Goal: Task Accomplishment & Management: Use online tool/utility

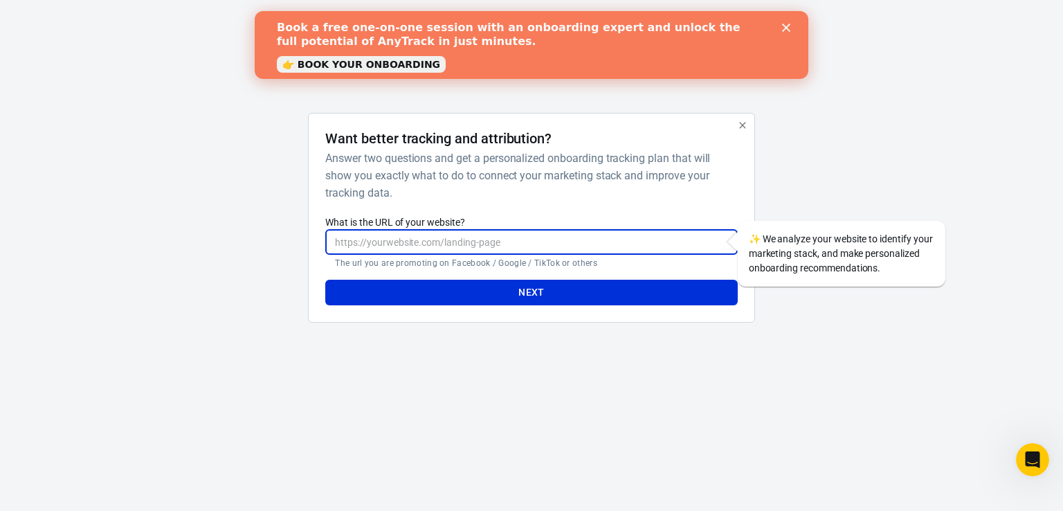
click at [462, 241] on input "What is the URL of your website?" at bounding box center [531, 242] width 412 height 26
paste input "https://bydanijela.com/zajednica-mentalnog-zdravlja"
type input "https://bydanijela.com/zajednica-mentalnog-zdravlja"
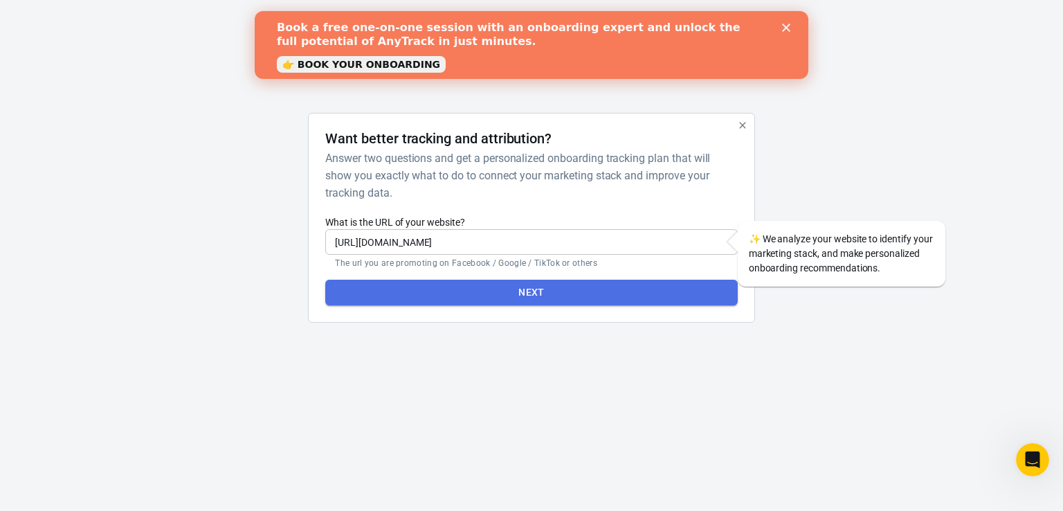
click at [475, 300] on button "Next" at bounding box center [531, 293] width 412 height 26
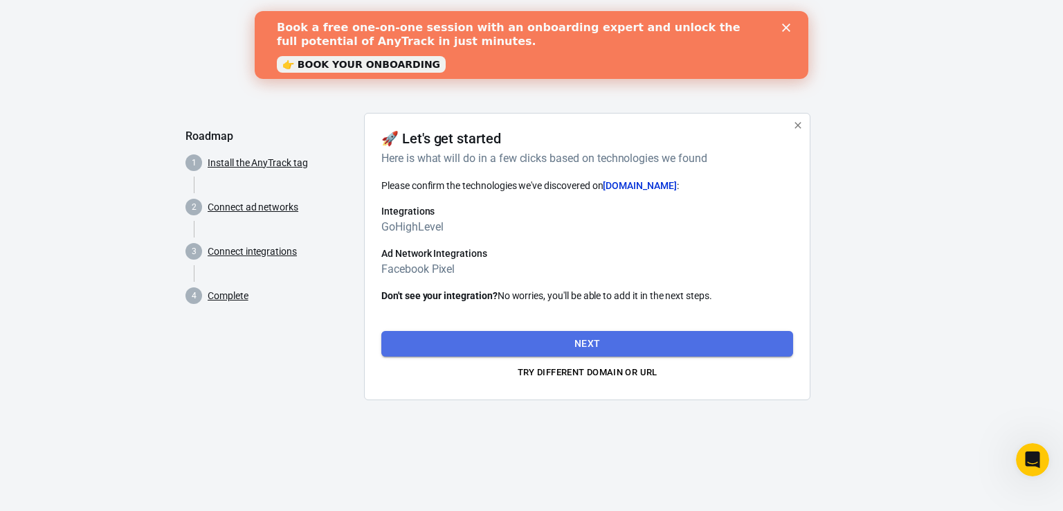
click at [541, 336] on button "Next" at bounding box center [587, 344] width 412 height 26
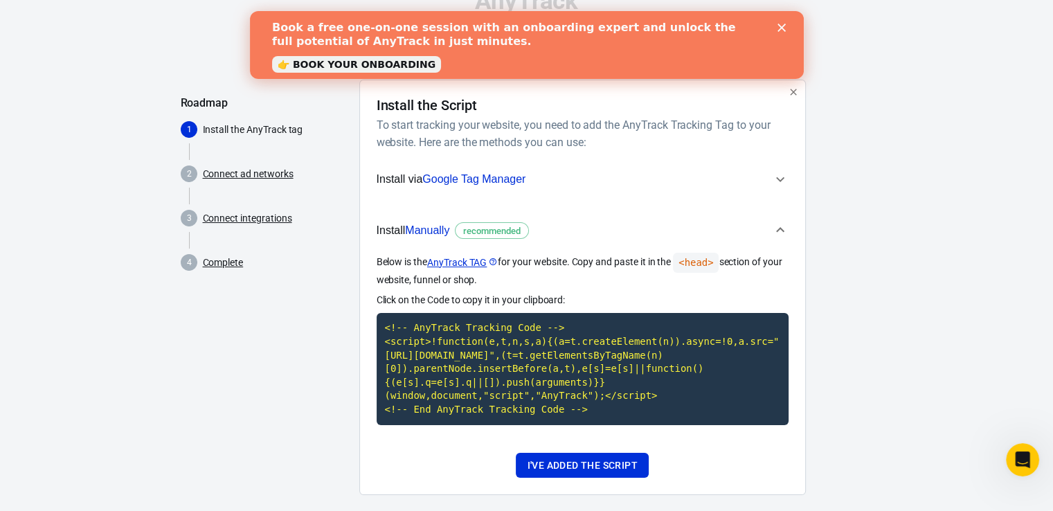
scroll to position [51, 0]
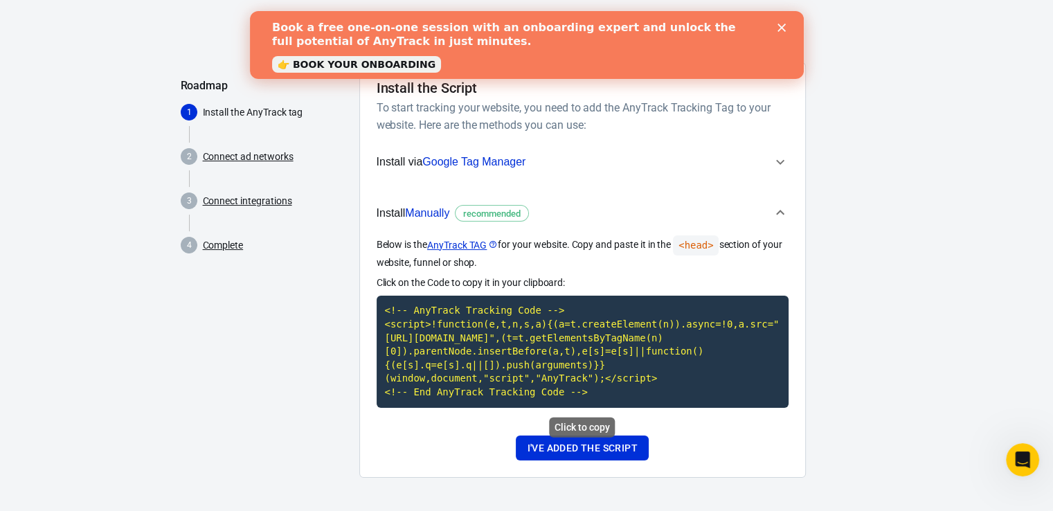
click at [664, 363] on code "<!-- AnyTrack Tracking Code --> <script>!function(e,t,n,s,a){(a=t.createElement…" at bounding box center [582, 351] width 412 height 111
click at [618, 449] on button "I've added the script" at bounding box center [582, 448] width 132 height 26
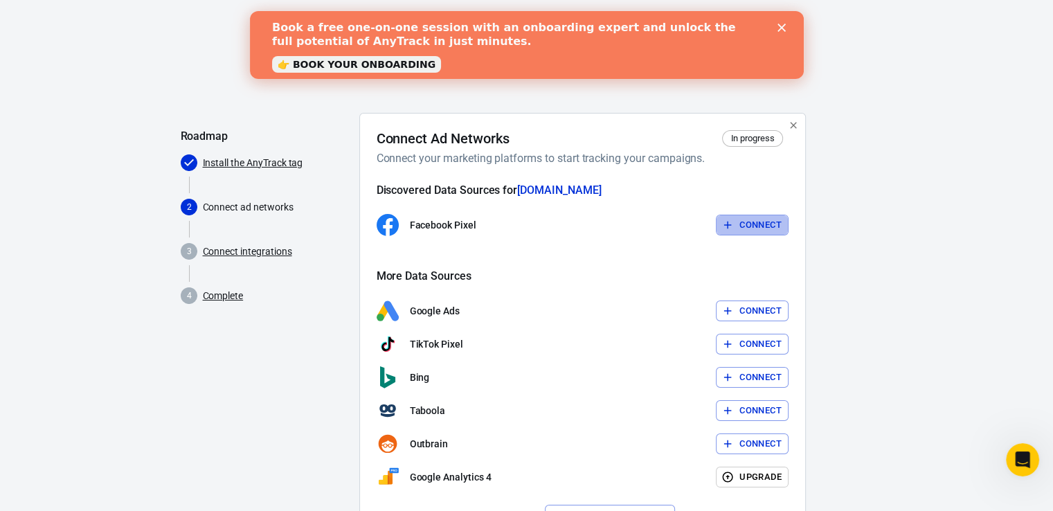
click at [740, 227] on button "Connect" at bounding box center [752, 225] width 73 height 21
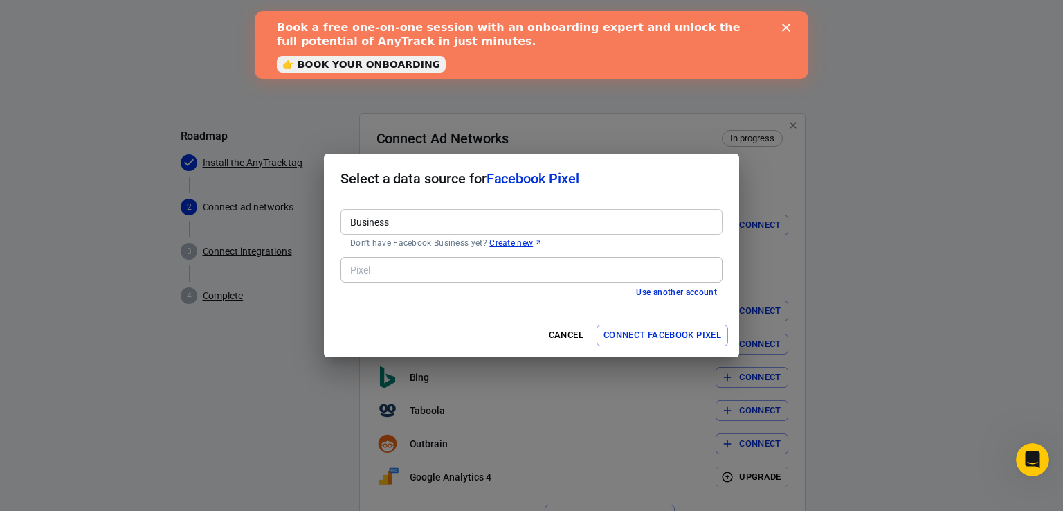
click at [629, 285] on div "Use another account" at bounding box center [531, 292] width 382 height 15
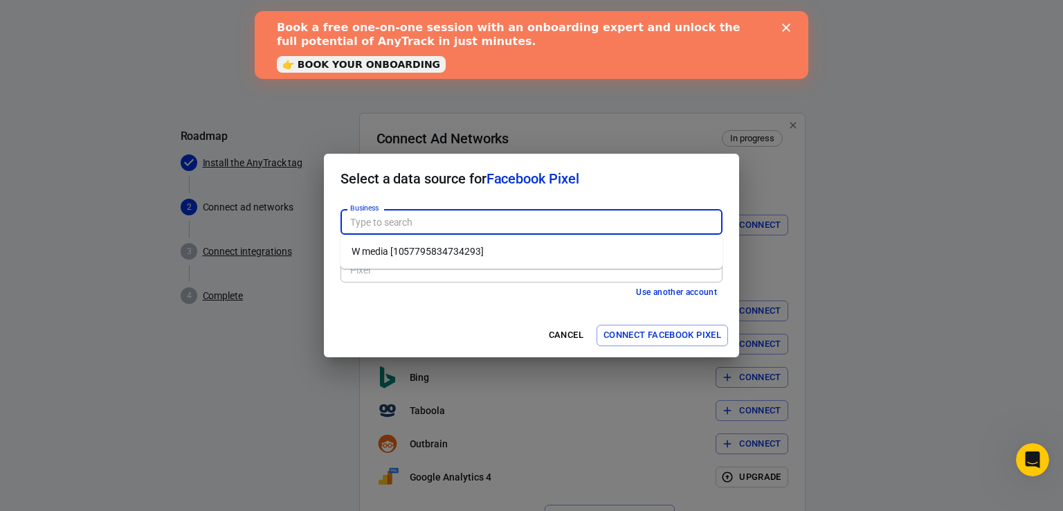
click at [656, 221] on input "Business" at bounding box center [531, 221] width 372 height 17
click at [667, 203] on div "Business Business Don't have Facebook Business yet? Create new" at bounding box center [531, 227] width 382 height 48
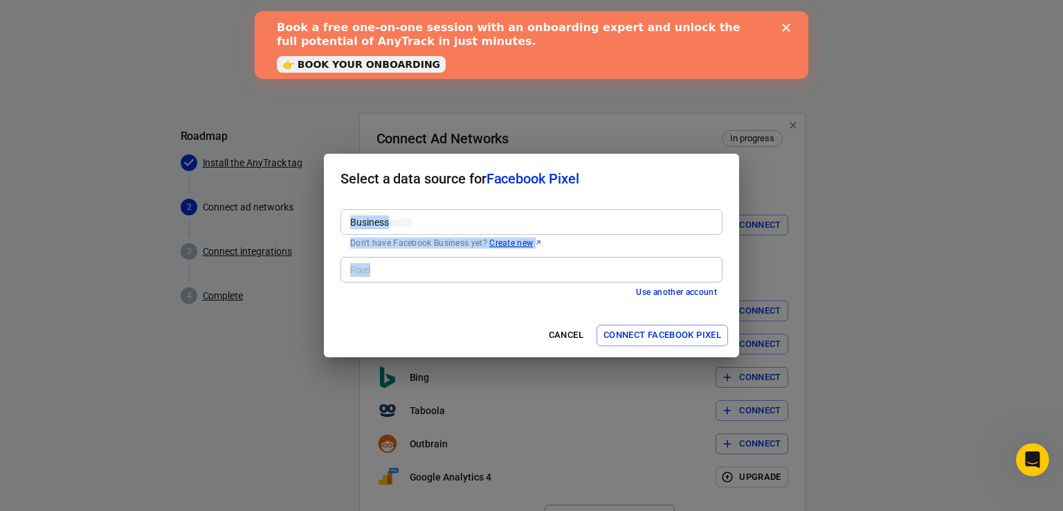
drag, startPoint x: 690, startPoint y: 170, endPoint x: 551, endPoint y: 280, distance: 176.9
click at [551, 280] on form "Select a data source for Facebook Pixel Business Business Don't have Facebook B…" at bounding box center [531, 255] width 415 height 203
click at [551, 280] on div "Pixel" at bounding box center [531, 270] width 382 height 26
click at [567, 260] on div "Pixel" at bounding box center [531, 270] width 382 height 26
click at [543, 278] on div "Pixel" at bounding box center [531, 270] width 382 height 26
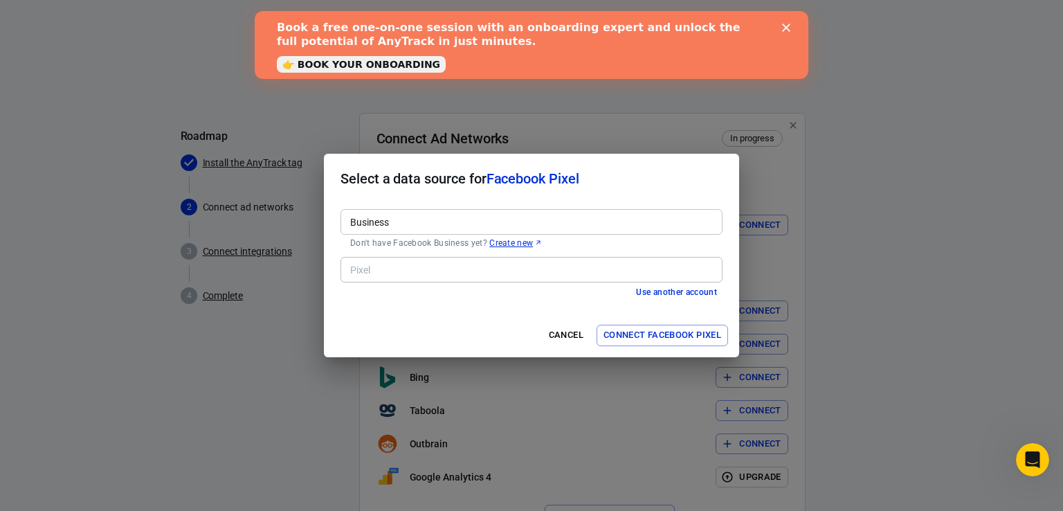
click at [471, 230] on div "Business Business Don't have Facebook Business yet? Create new Pixel Pixel Use …" at bounding box center [531, 258] width 415 height 110
click at [559, 339] on button "Cancel" at bounding box center [566, 335] width 44 height 21
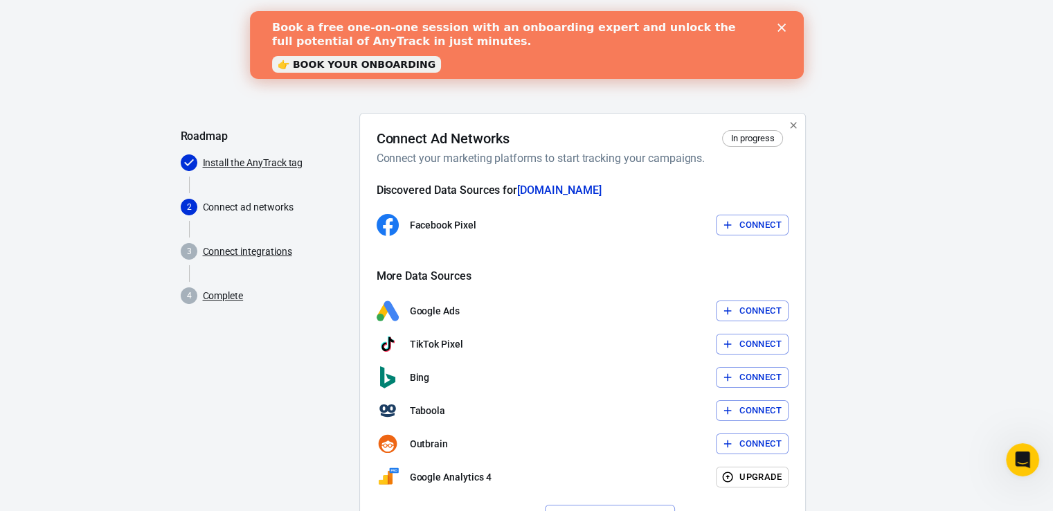
click at [767, 227] on button "Connect" at bounding box center [752, 225] width 73 height 21
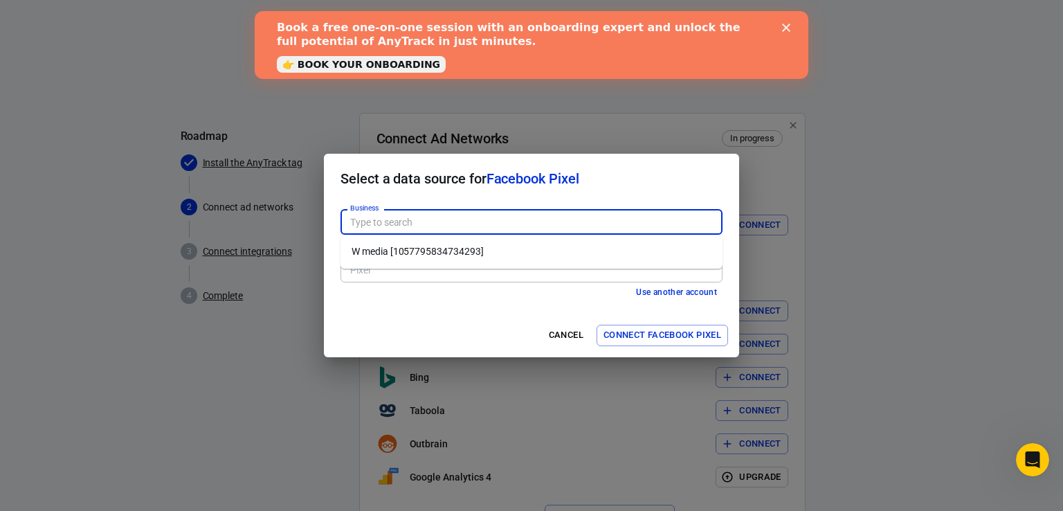
click at [467, 213] on input "Business" at bounding box center [531, 221] width 372 height 17
click at [441, 256] on li "W media [1057795834734293]" at bounding box center [531, 251] width 382 height 23
type input "W media [1057795834734293]"
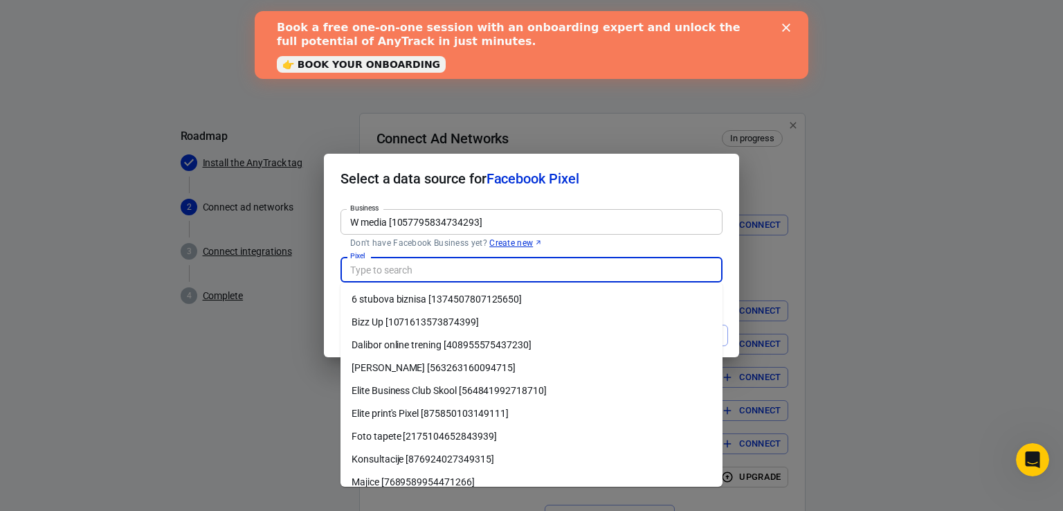
click at [438, 264] on input "Pixel" at bounding box center [531, 269] width 372 height 17
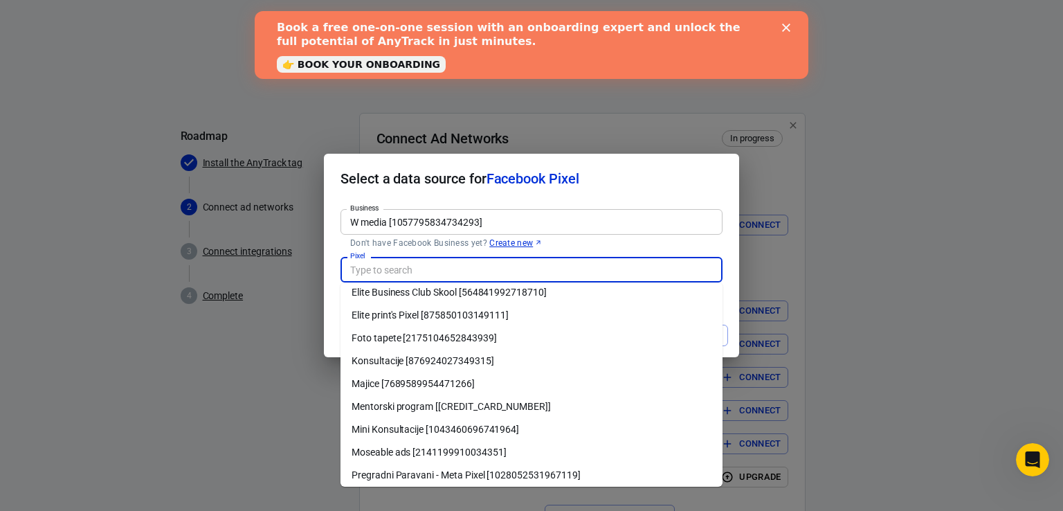
scroll to position [111, 0]
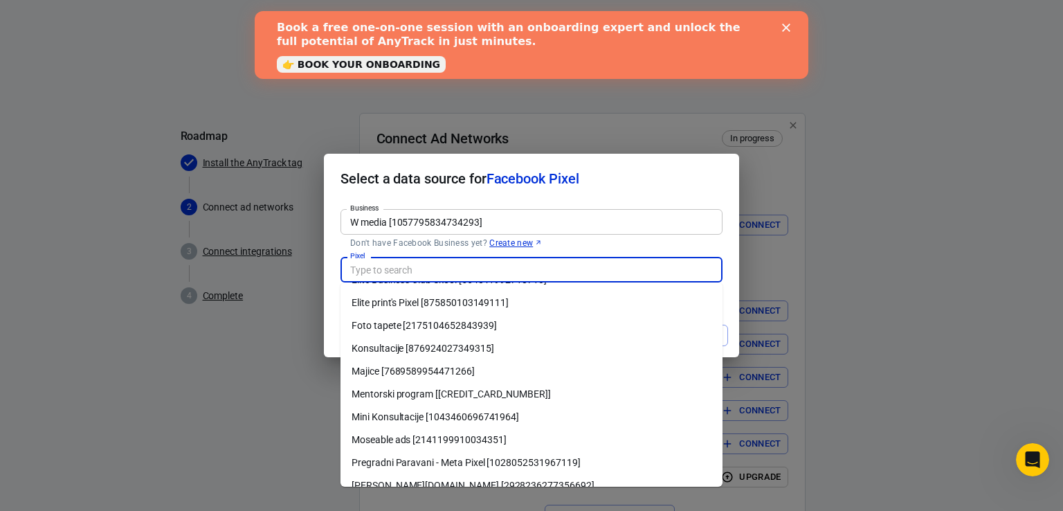
click at [442, 388] on li "Mentorski program [655729953915768]" at bounding box center [531, 394] width 382 height 23
type input "Mentorski program [655729953915768]"
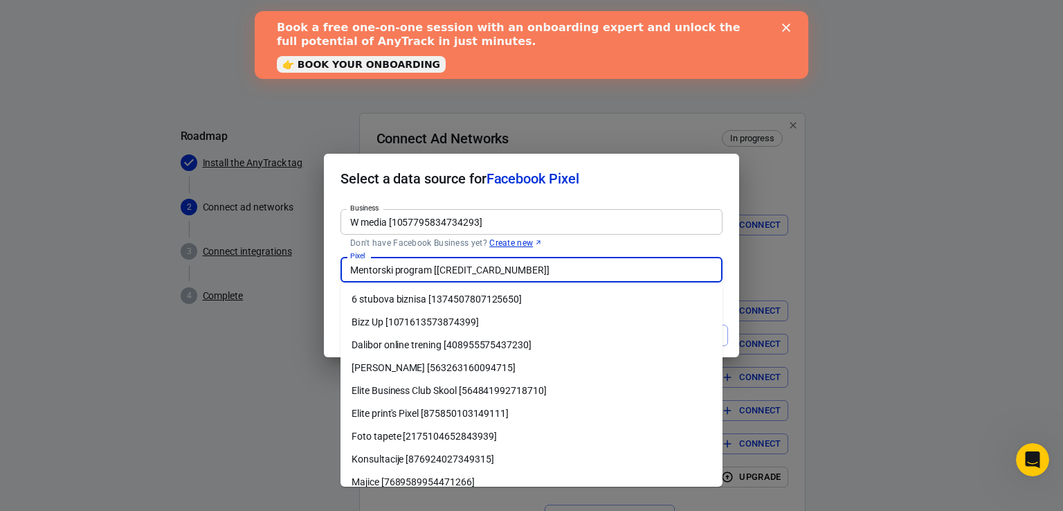
scroll to position [30, 0]
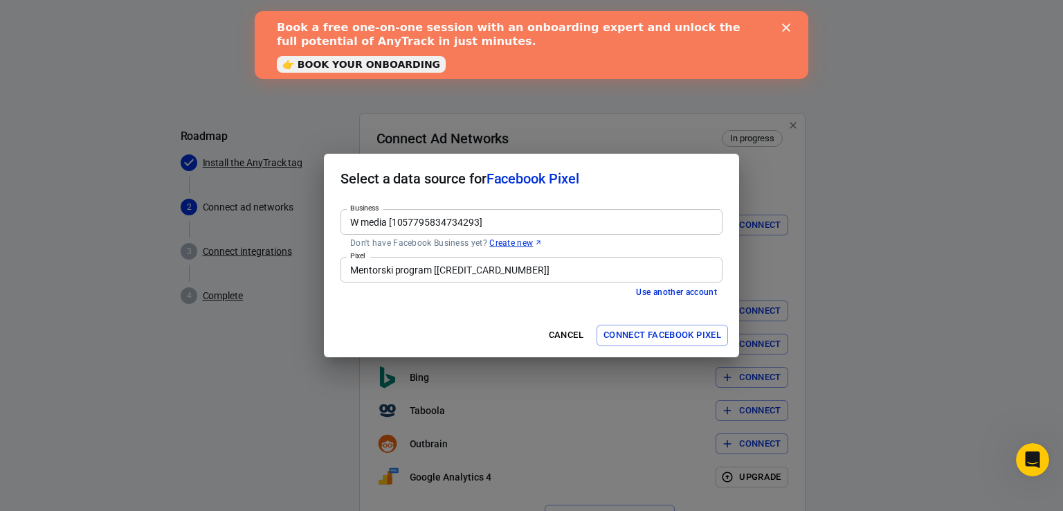
click at [947, 150] on div "Select a data source for Facebook Pixel Business W media [1057795834734293] Bus…" at bounding box center [531, 255] width 1063 height 511
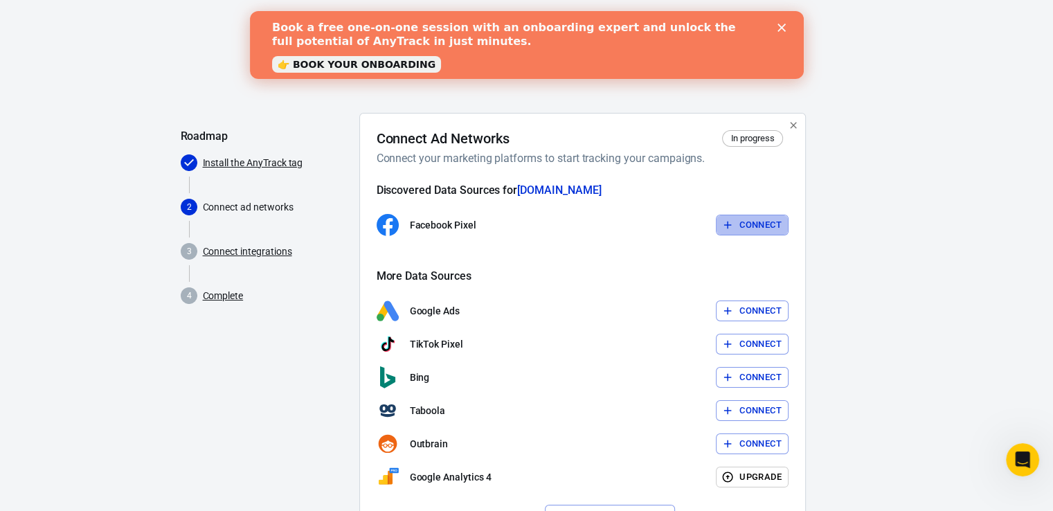
click at [739, 223] on button "Connect" at bounding box center [752, 225] width 73 height 21
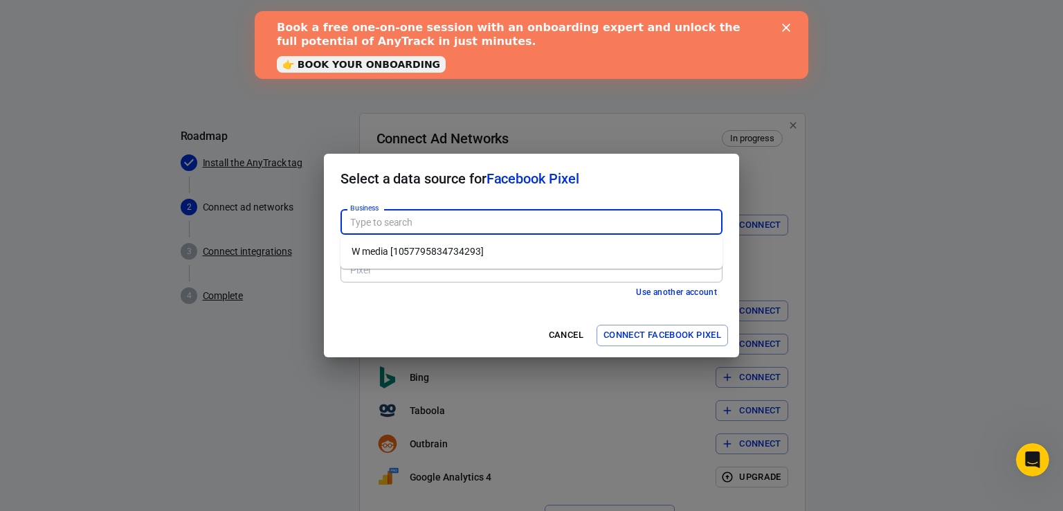
click at [630, 226] on input "Business" at bounding box center [531, 221] width 372 height 17
click at [525, 246] on li "W media [1057795834734293]" at bounding box center [531, 251] width 382 height 23
type input "W media [1057795834734293]"
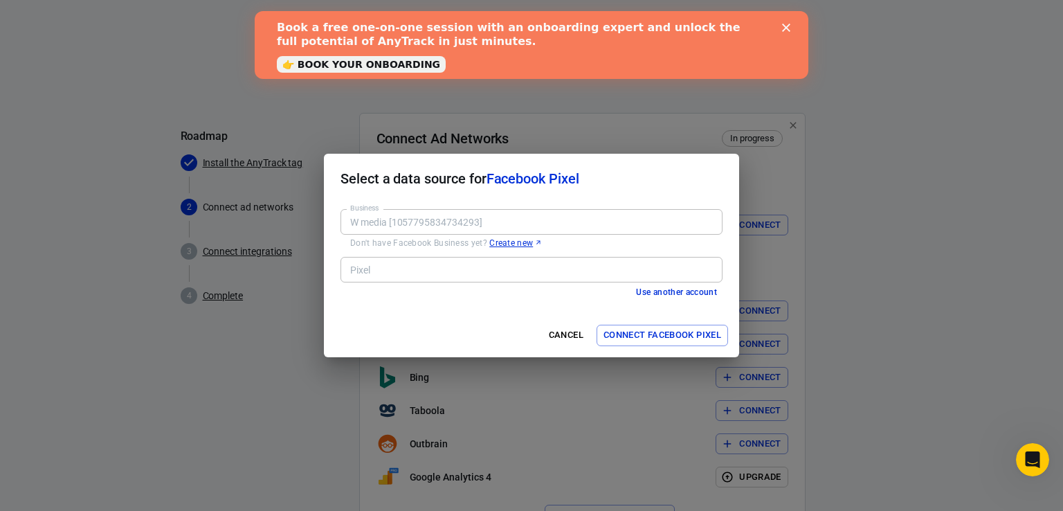
click at [512, 266] on input "Pixel" at bounding box center [531, 269] width 372 height 17
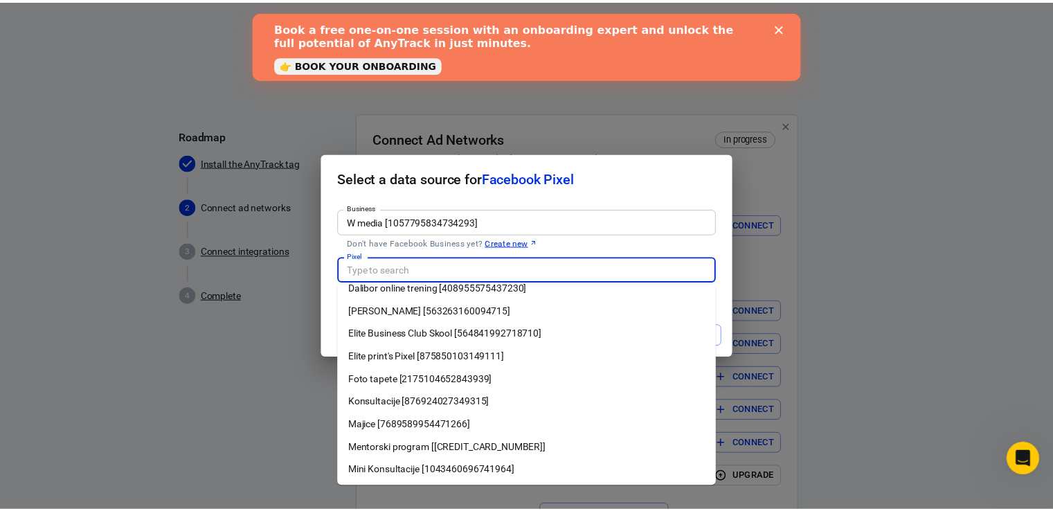
scroll to position [60, 0]
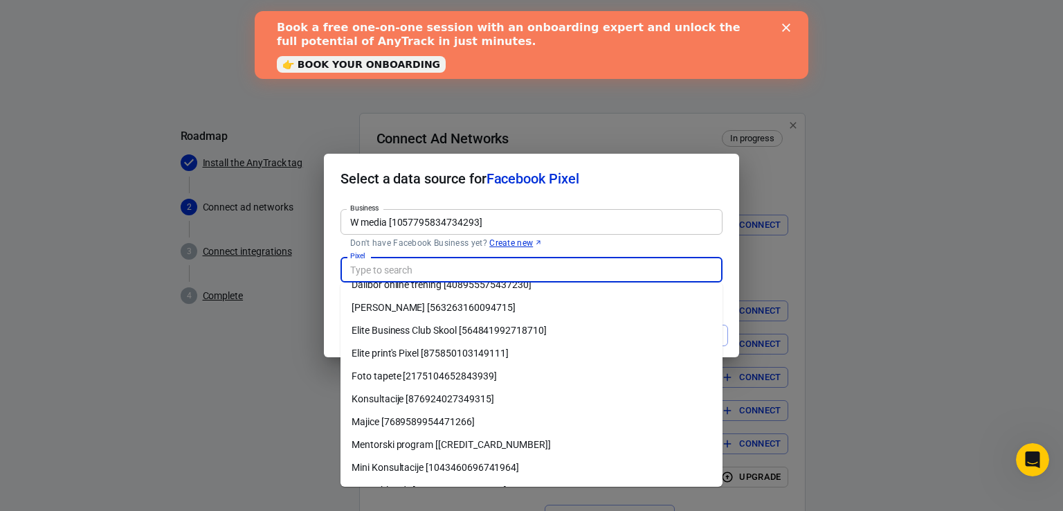
click at [426, 446] on li "Mentorski program [655729953915768]" at bounding box center [531, 444] width 382 height 23
type input "Mentorski program [655729953915768]"
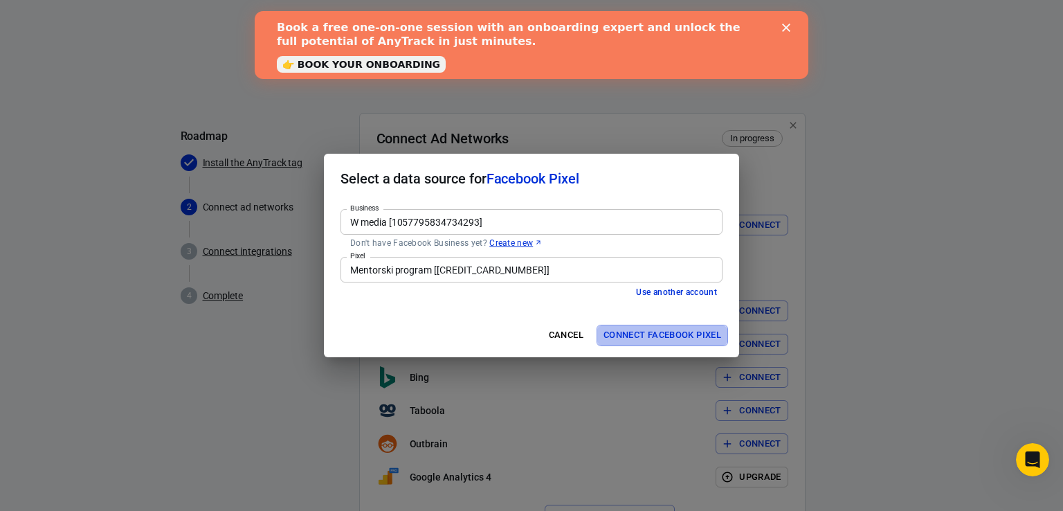
click at [660, 327] on button "Connect Facebook Pixel" at bounding box center [662, 335] width 131 height 21
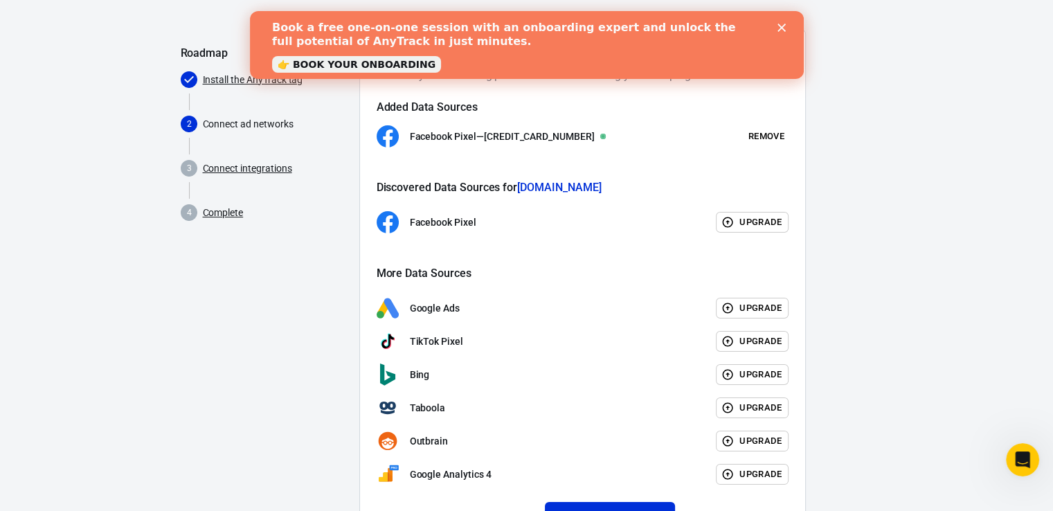
scroll to position [149, 0]
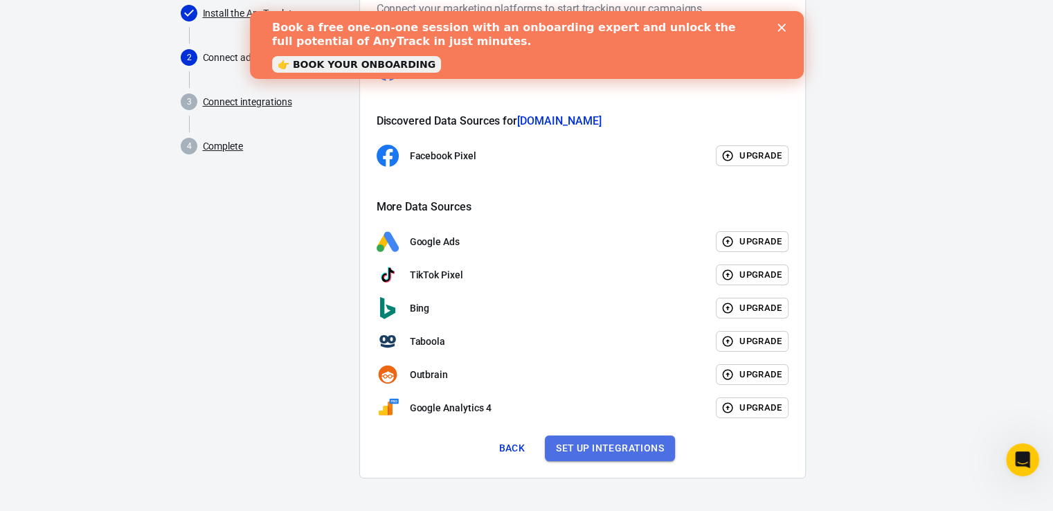
click at [582, 455] on button "Set up integrations" at bounding box center [610, 448] width 130 height 26
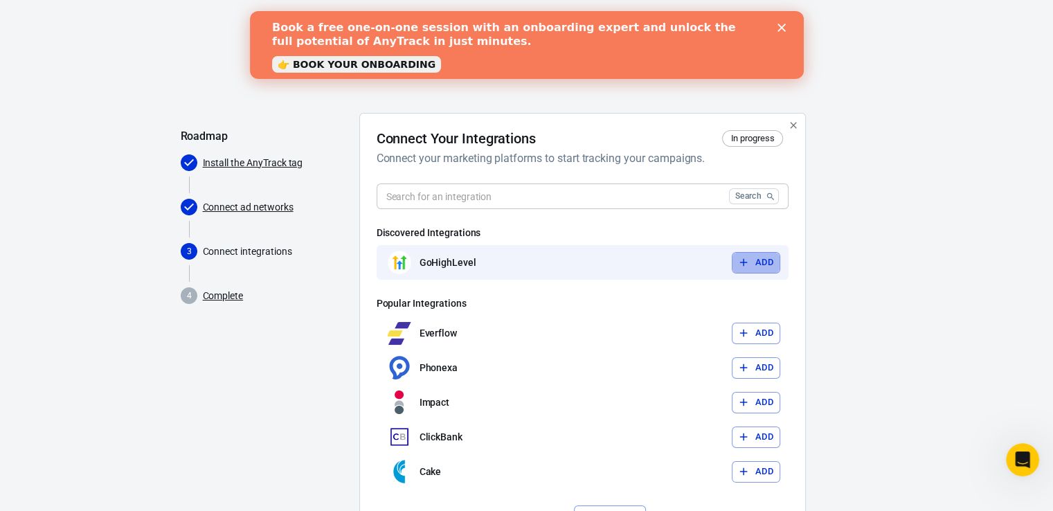
click at [773, 269] on button "Add" at bounding box center [755, 262] width 48 height 21
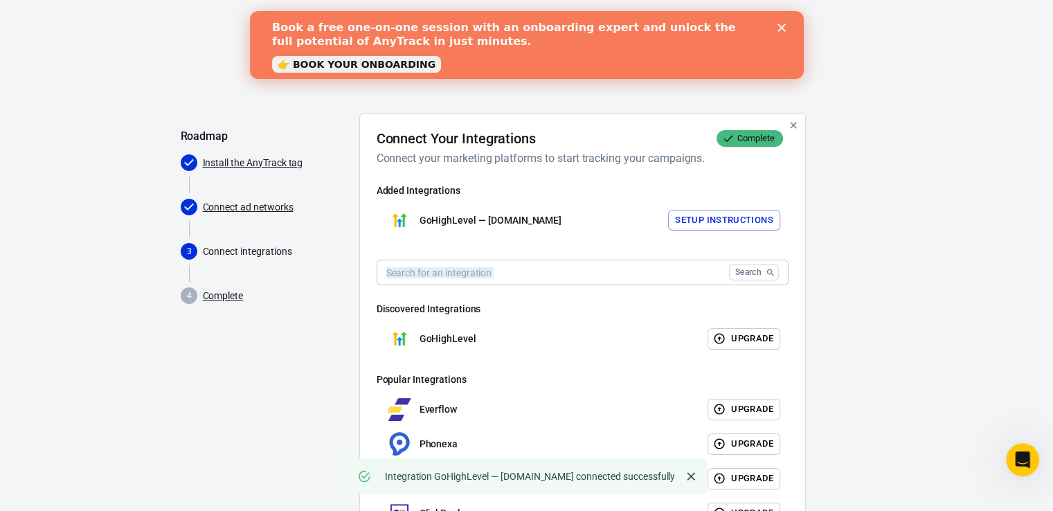
drag, startPoint x: 704, startPoint y: 289, endPoint x: 705, endPoint y: 278, distance: 11.2
click at [705, 278] on div "Search ​ Discovered Integrations GoHighLevel Upgrade Popular Integrations Everf…" at bounding box center [582, 412] width 412 height 305
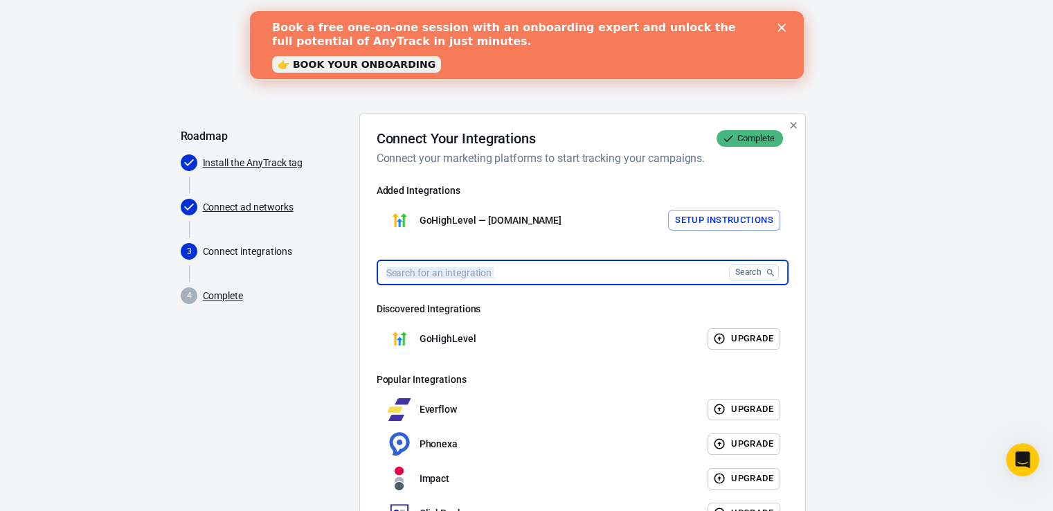
click at [705, 278] on input "text" at bounding box center [549, 273] width 347 height 26
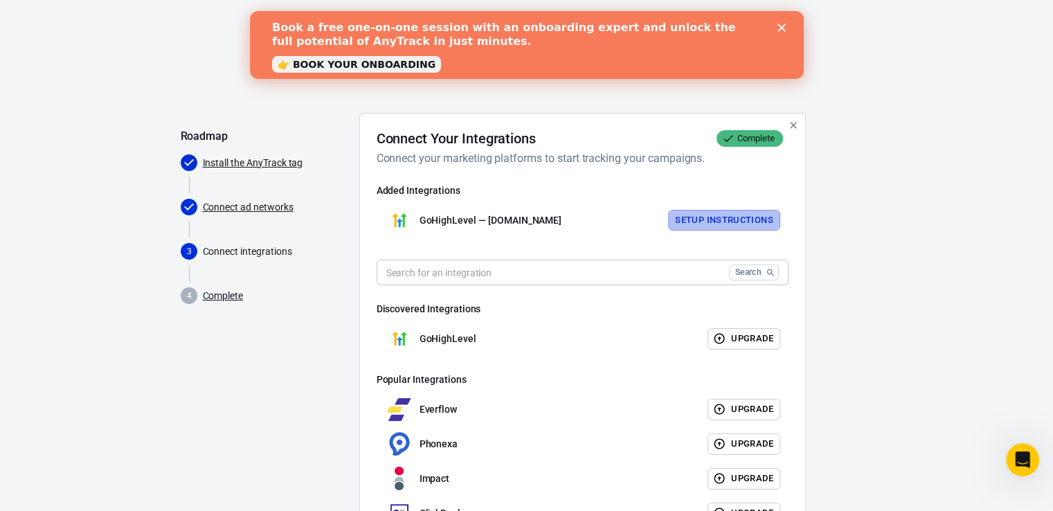
click at [737, 223] on button "Setup Instructions" at bounding box center [724, 220] width 112 height 21
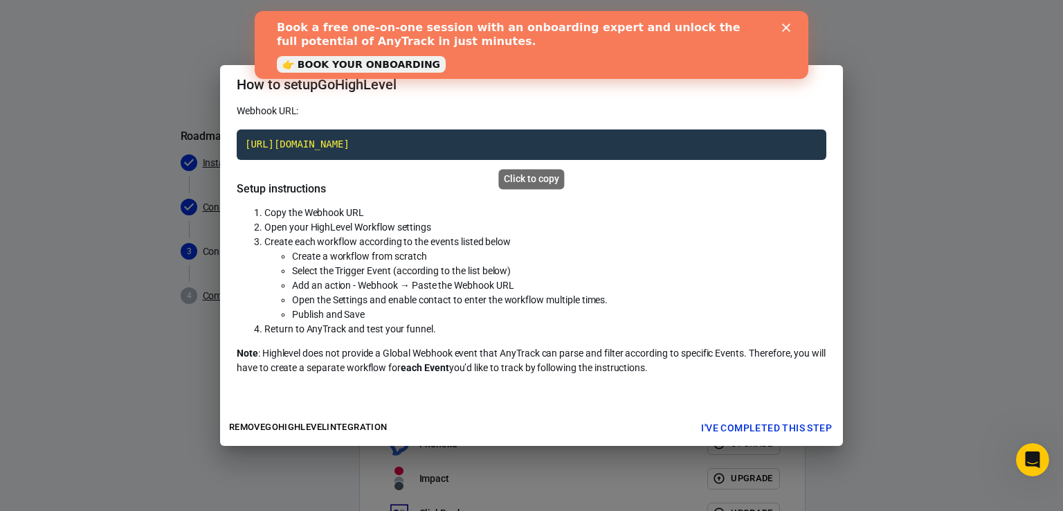
click at [509, 146] on code "https://t1.anytrack.io/nqVmnGQH/collect/gohighlevel-bydanijelacom" at bounding box center [532, 144] width 590 height 30
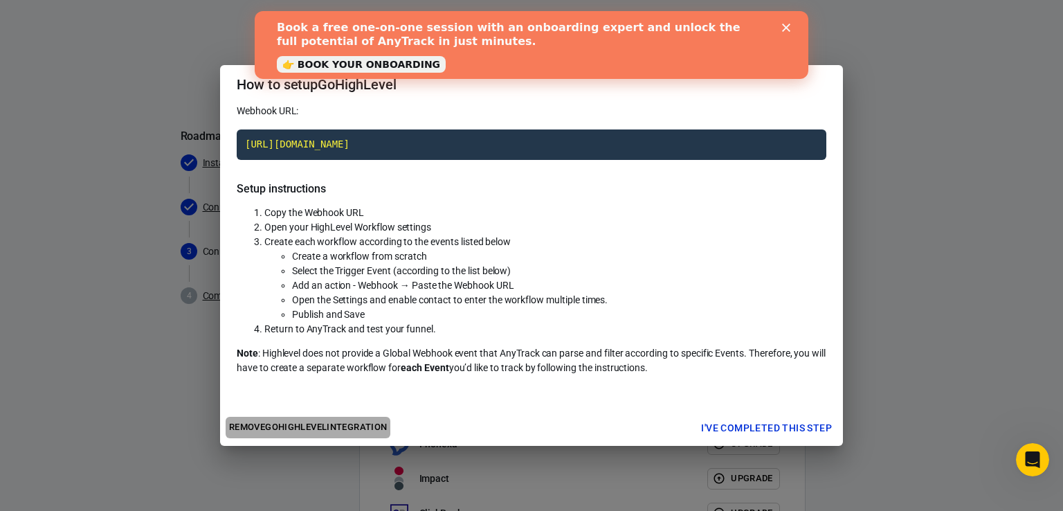
click at [367, 428] on button "Remove GoHighLevel integration" at bounding box center [308, 427] width 165 height 21
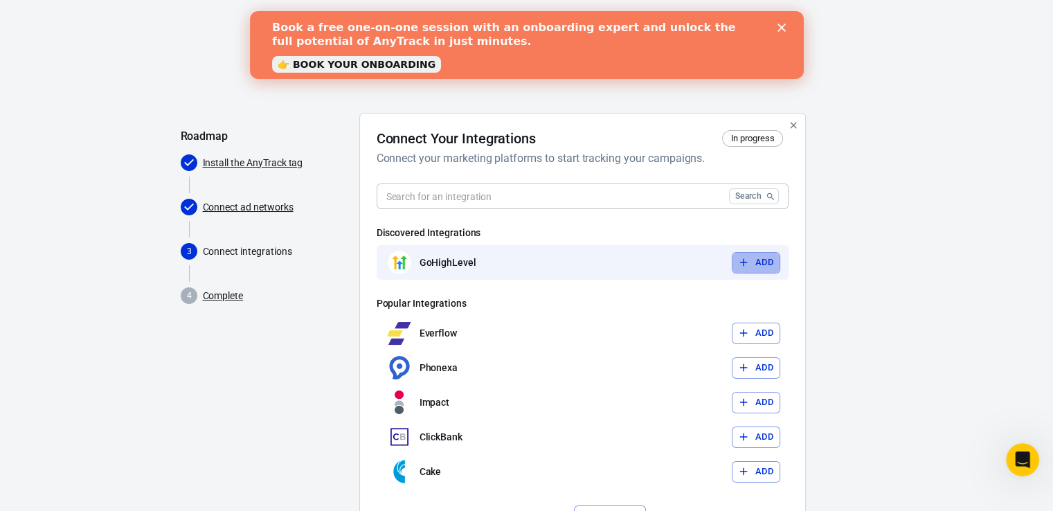
click at [745, 258] on icon "button" at bounding box center [743, 262] width 12 height 12
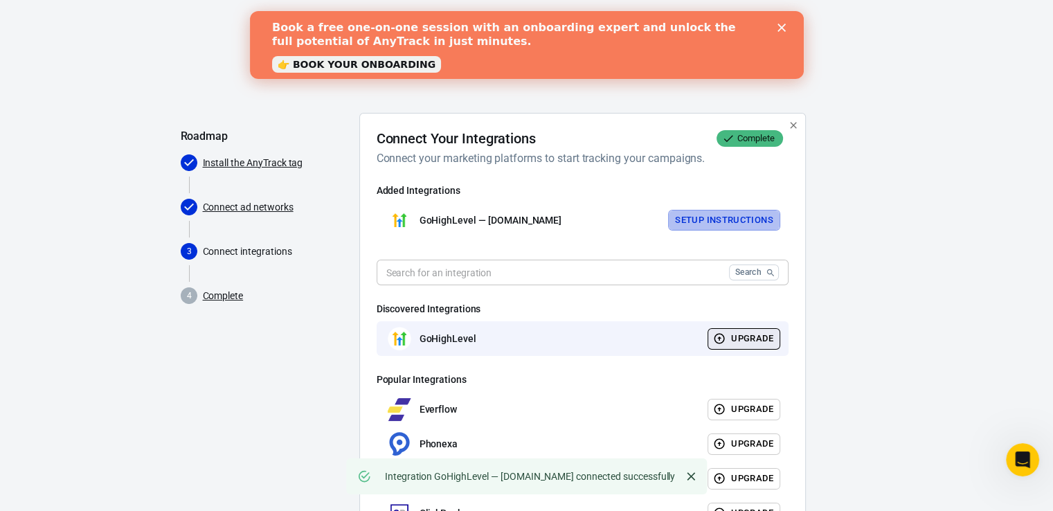
click at [747, 224] on button "Setup Instructions" at bounding box center [724, 220] width 112 height 21
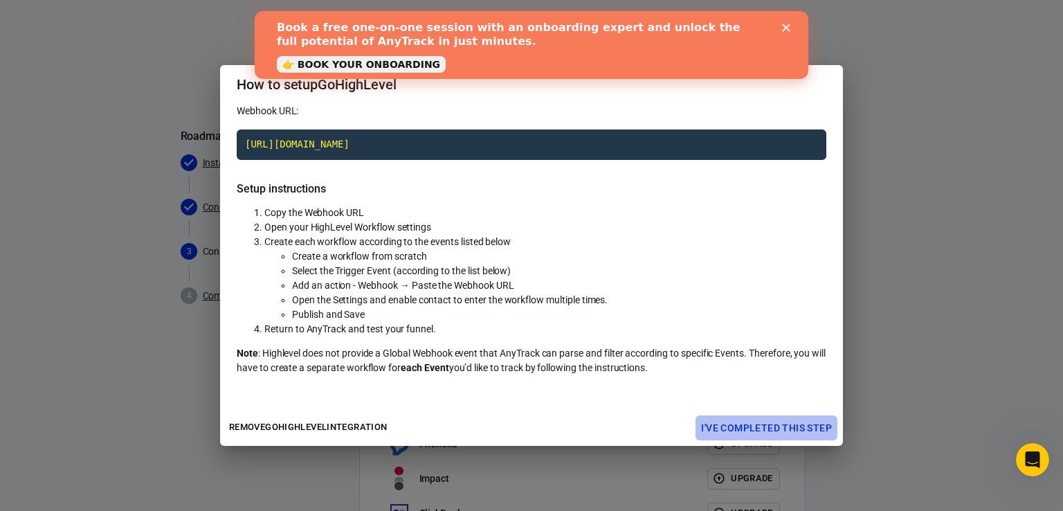
click at [788, 421] on button "I've completed this step" at bounding box center [767, 428] width 142 height 26
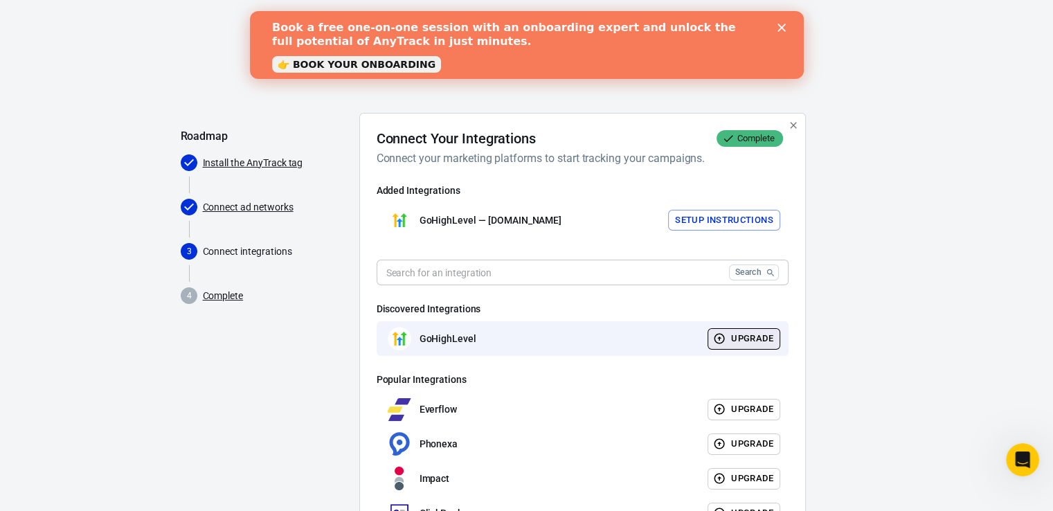
scroll to position [147, 0]
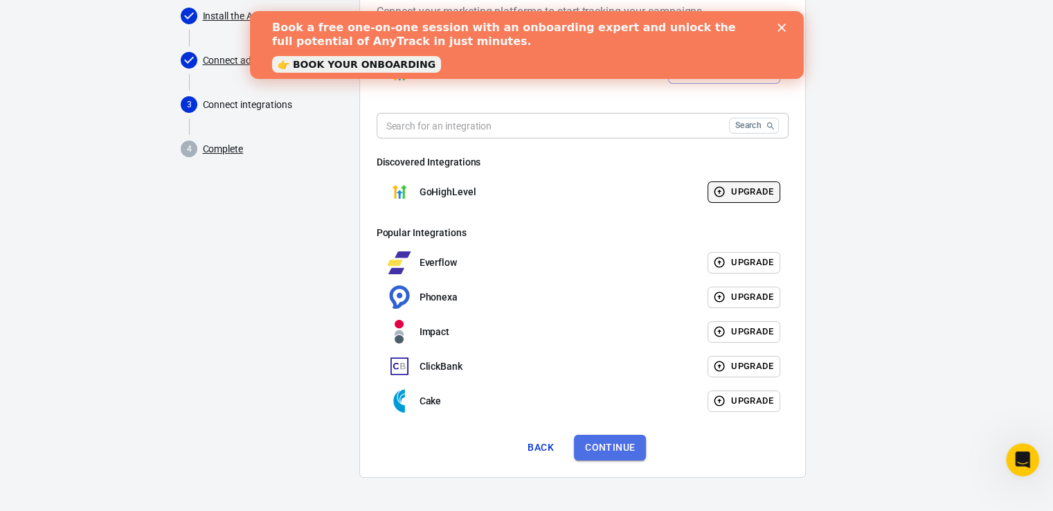
click at [607, 444] on button "Continue" at bounding box center [610, 448] width 72 height 26
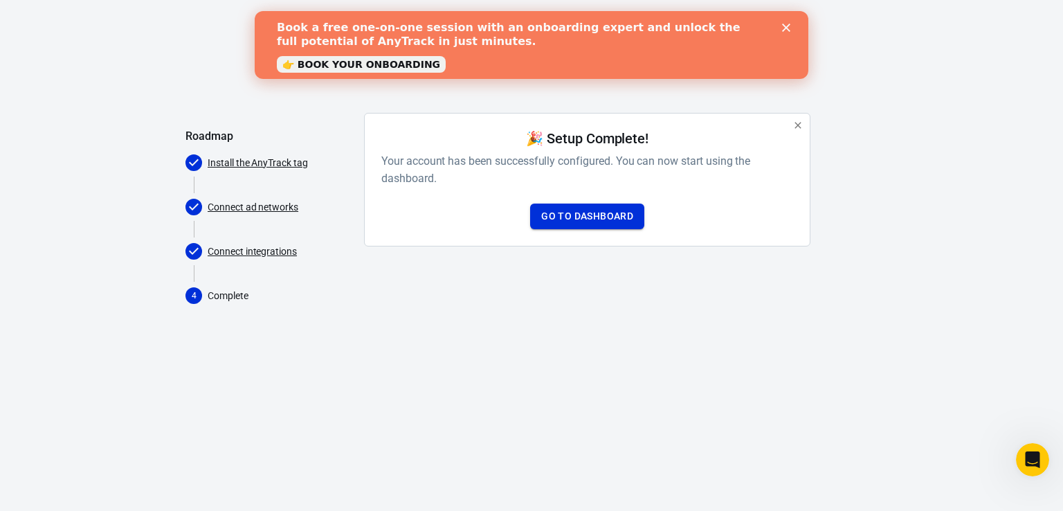
click at [602, 221] on link "Go to Dashboard" at bounding box center [587, 216] width 114 height 26
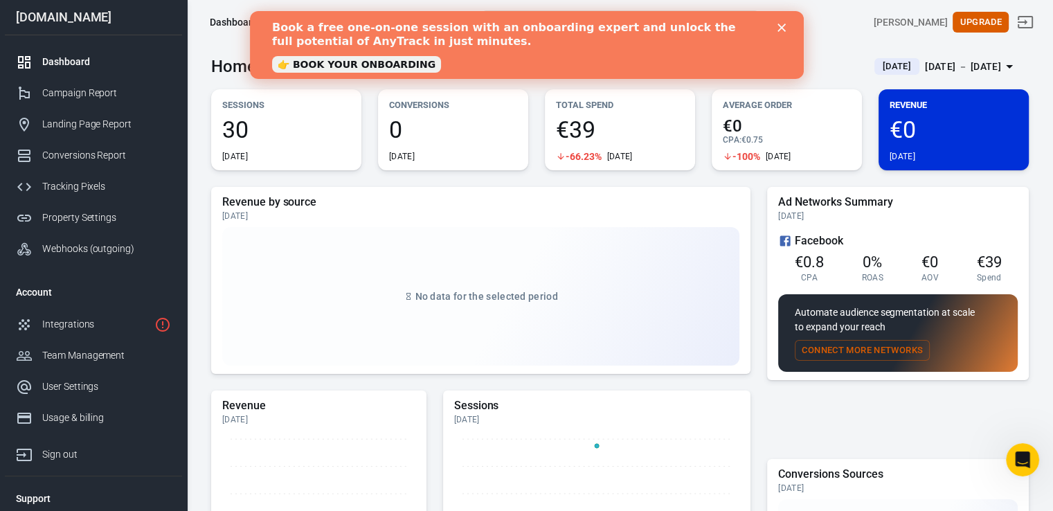
click at [786, 26] on div "Close" at bounding box center [783, 28] width 14 height 8
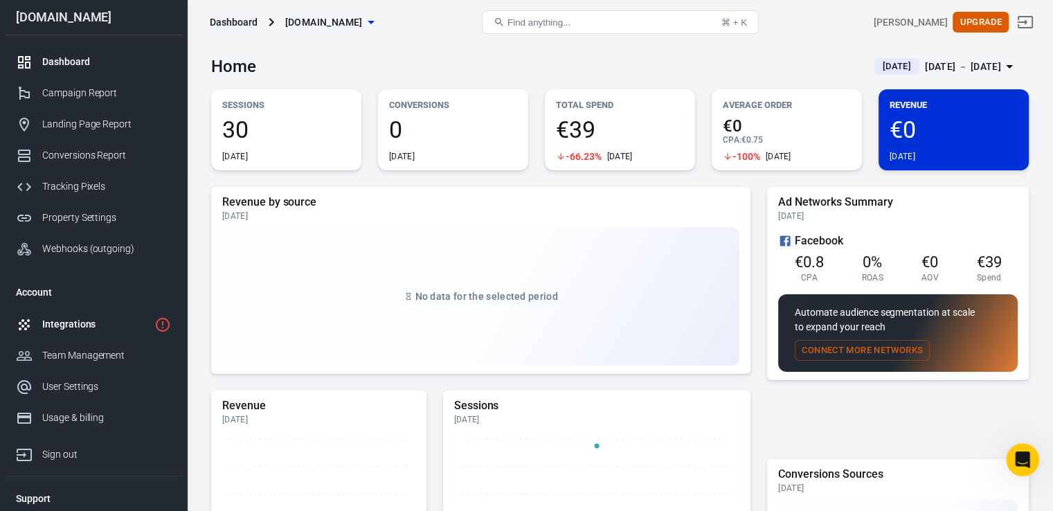
click at [109, 317] on div "Integrations" at bounding box center [95, 324] width 107 height 15
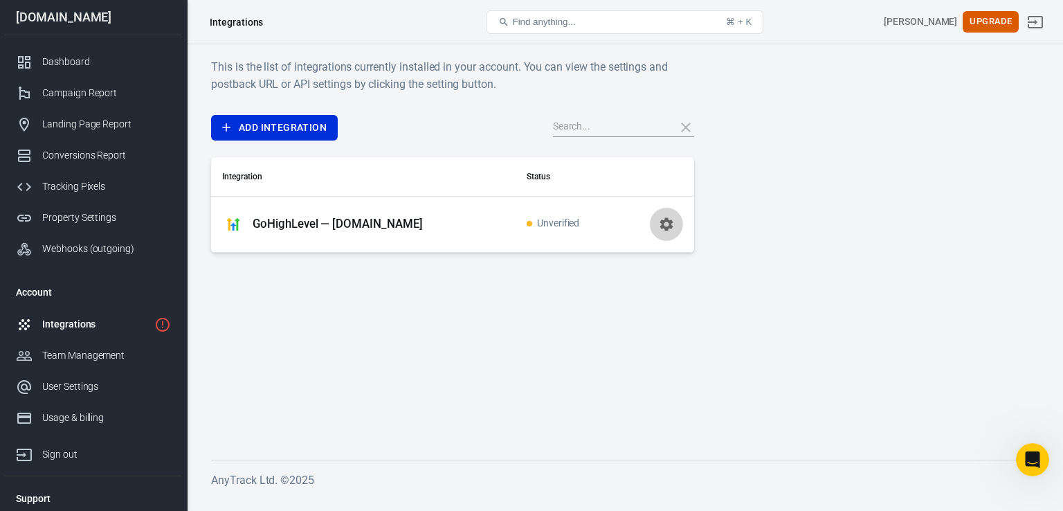
click at [667, 224] on icon "button" at bounding box center [666, 224] width 17 height 17
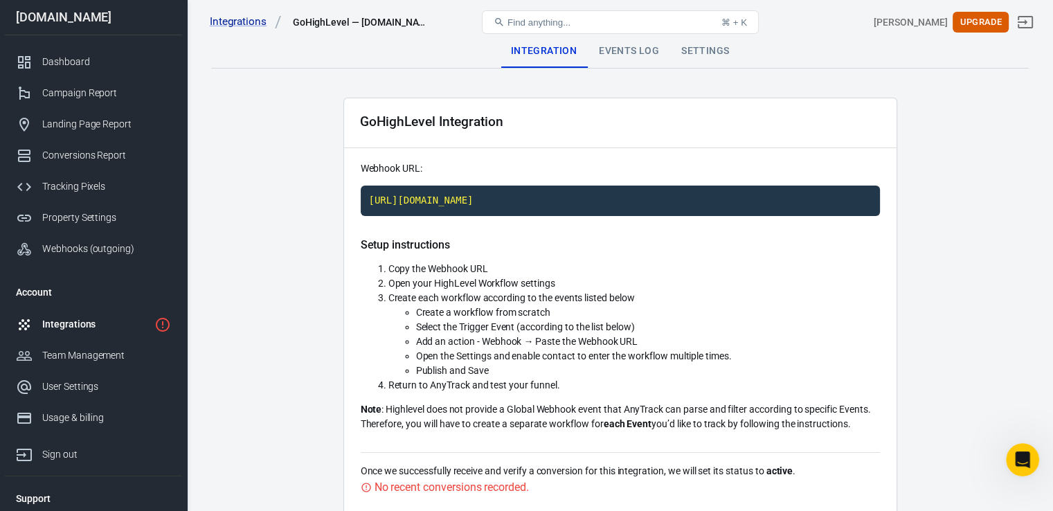
scroll to position [399, 0]
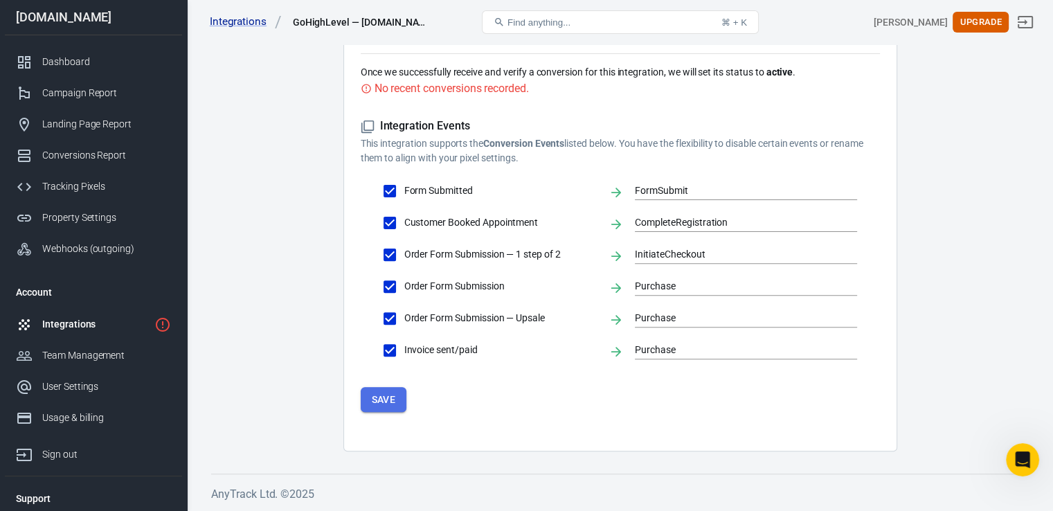
click at [397, 408] on button "Save" at bounding box center [384, 400] width 46 height 26
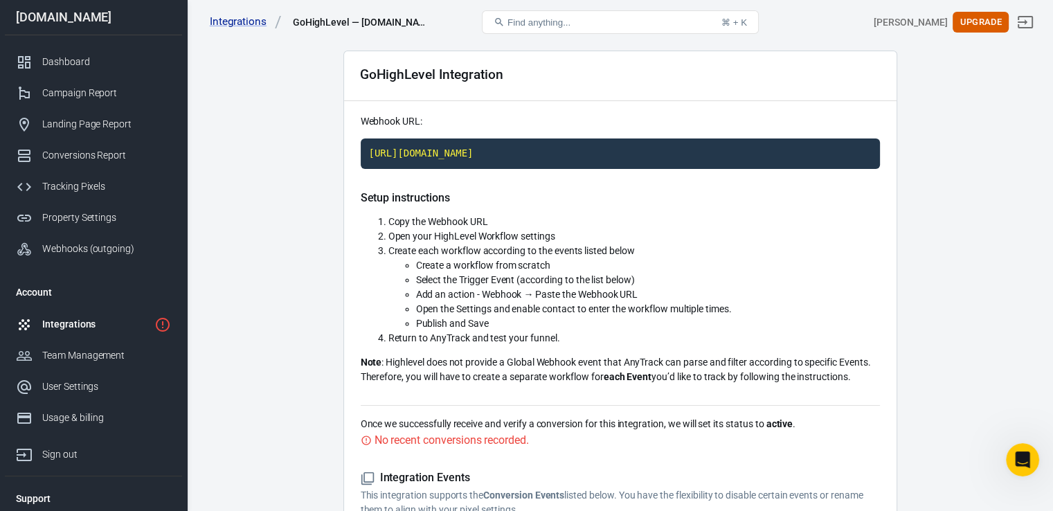
scroll to position [0, 0]
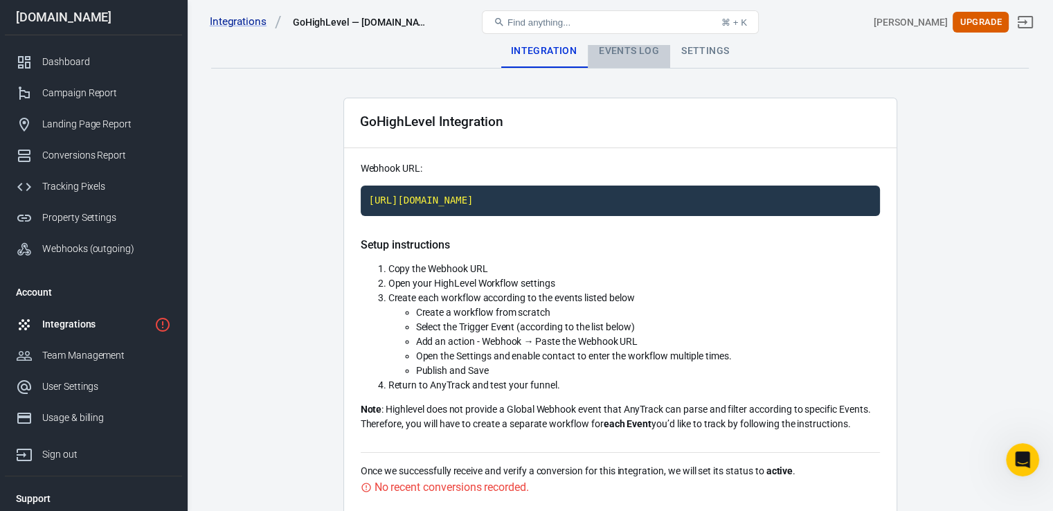
click at [634, 51] on div "Events Log" at bounding box center [629, 51] width 82 height 33
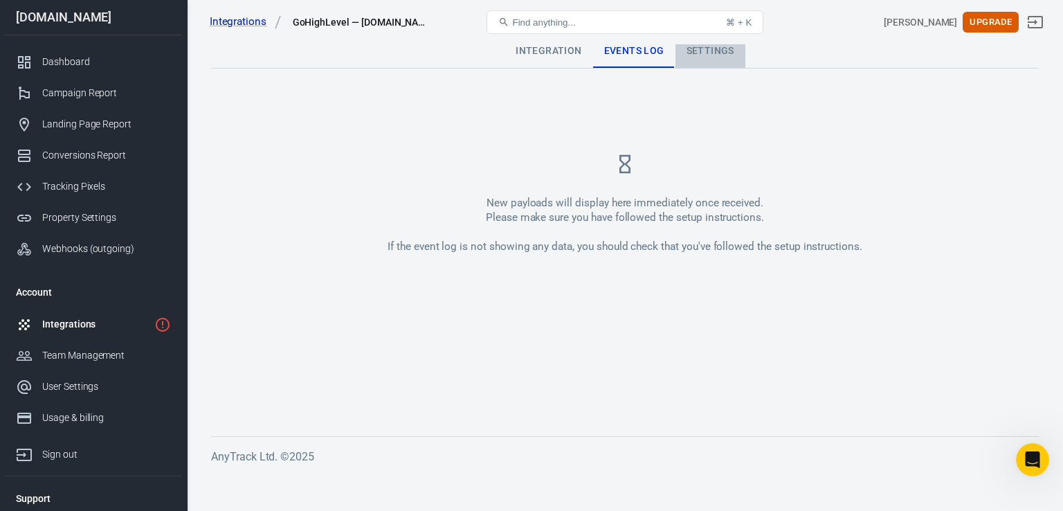
click at [722, 49] on div "Settings" at bounding box center [710, 51] width 70 height 33
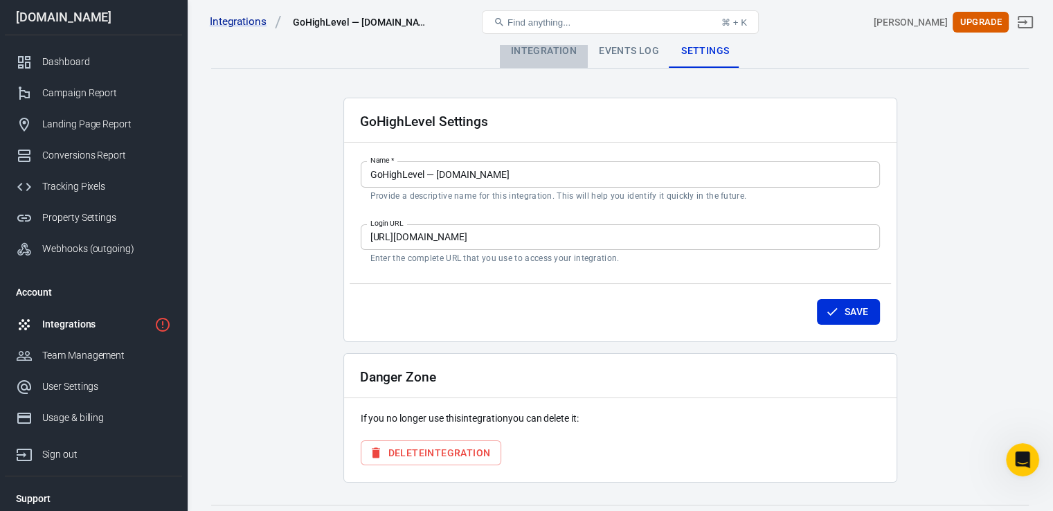
click at [537, 48] on div "Integration" at bounding box center [544, 51] width 88 height 33
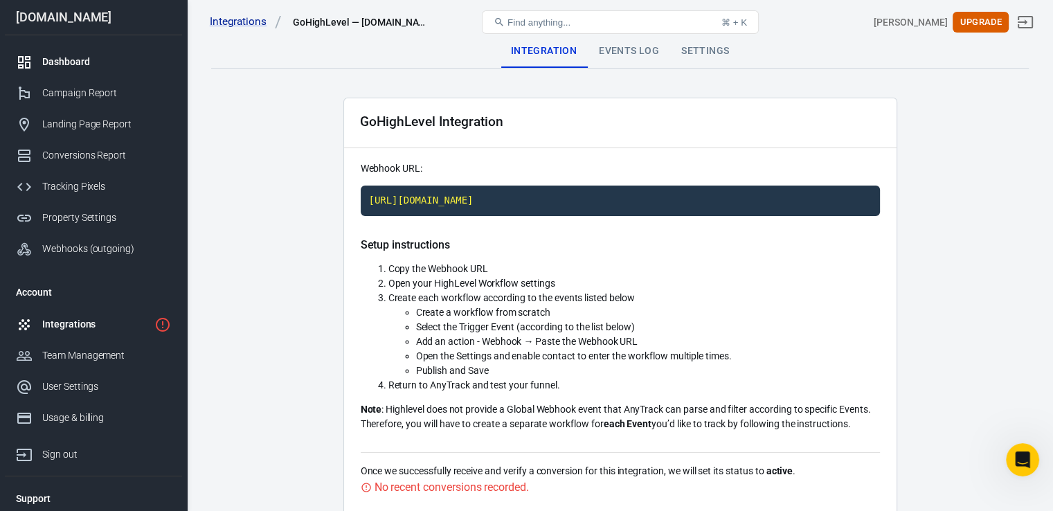
click at [90, 74] on link "Dashboard" at bounding box center [93, 61] width 177 height 31
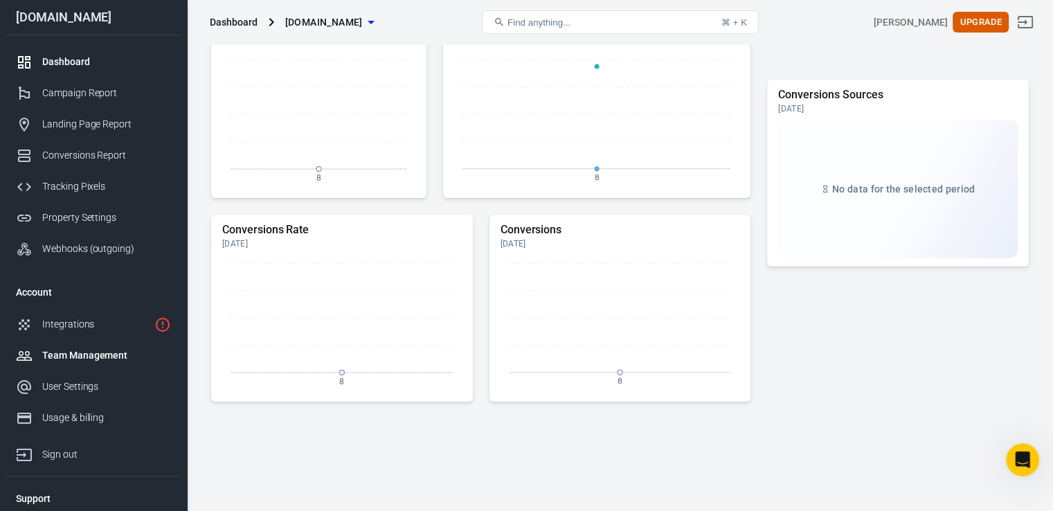
scroll to position [379, 0]
click at [98, 128] on div "Landing Page Report" at bounding box center [106, 124] width 129 height 15
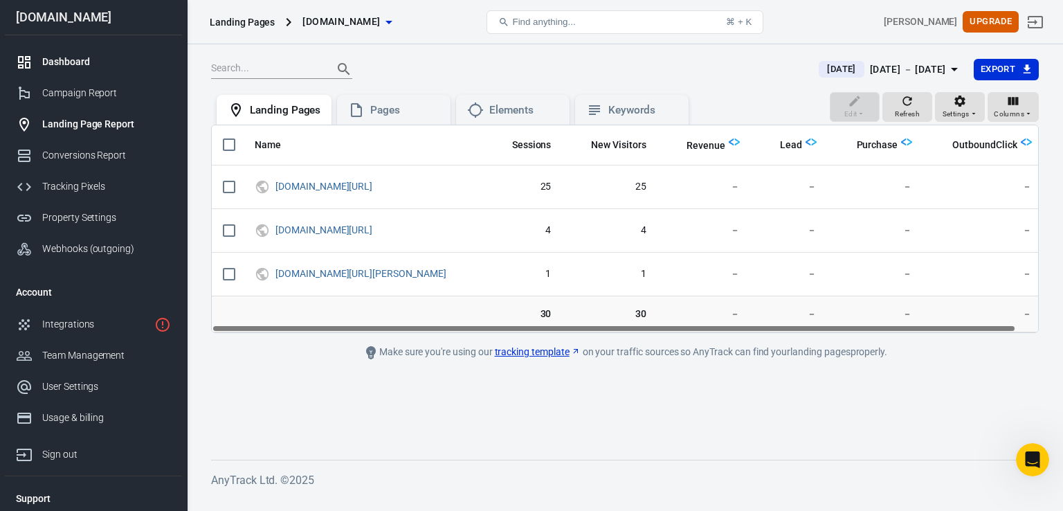
click at [61, 68] on div "Dashboard" at bounding box center [106, 62] width 129 height 15
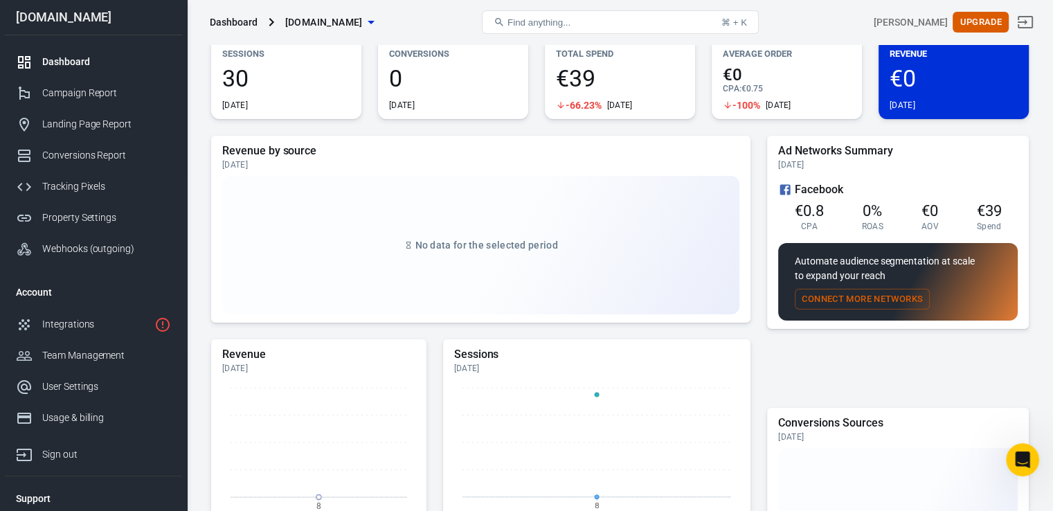
scroll to position [50, 0]
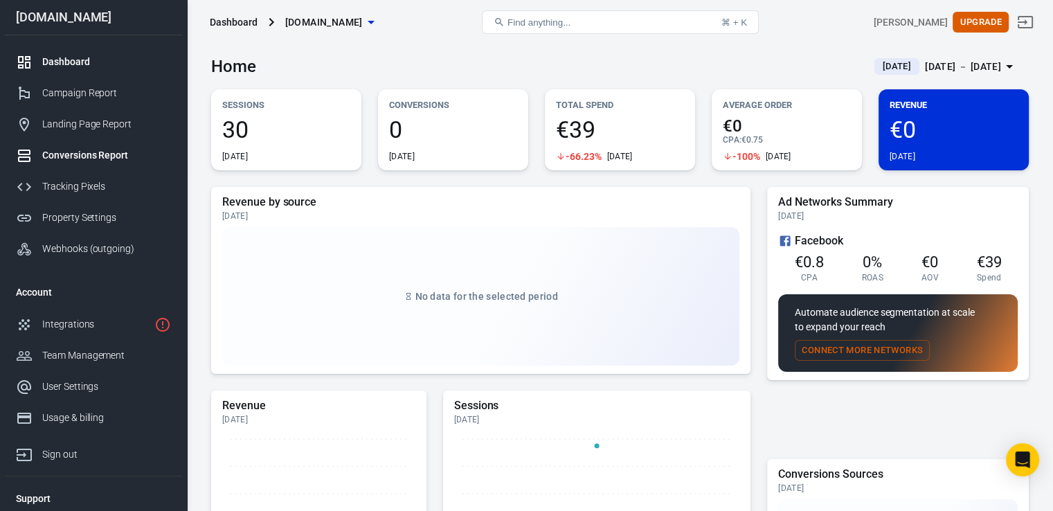
click at [88, 165] on link "Conversions Report" at bounding box center [93, 155] width 177 height 31
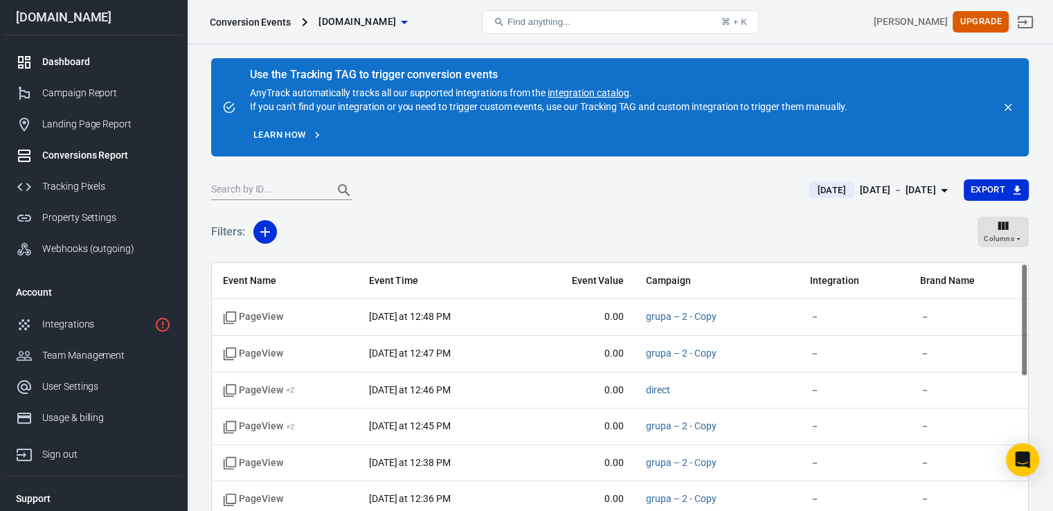
click at [86, 65] on div "Dashboard" at bounding box center [106, 62] width 129 height 15
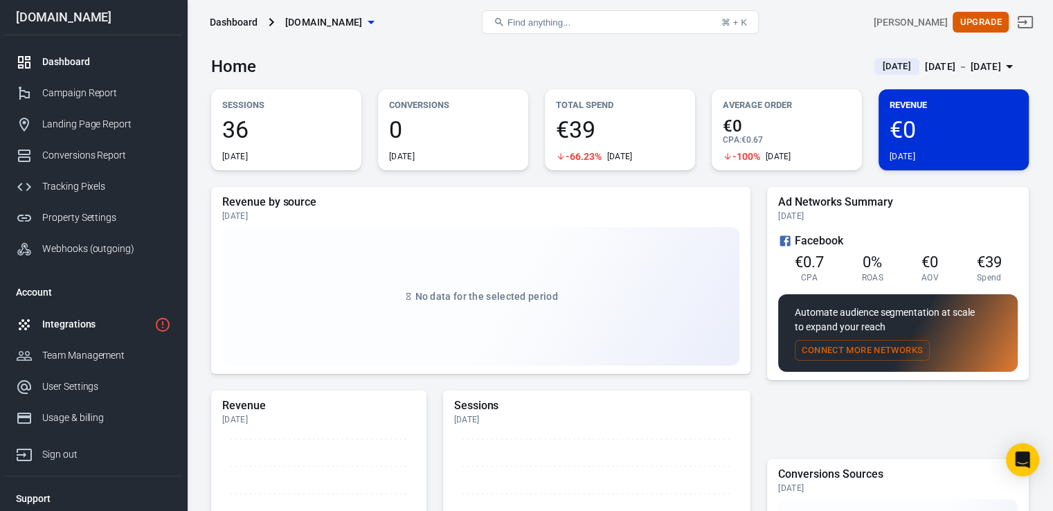
click at [80, 338] on link "Integrations" at bounding box center [93, 324] width 177 height 31
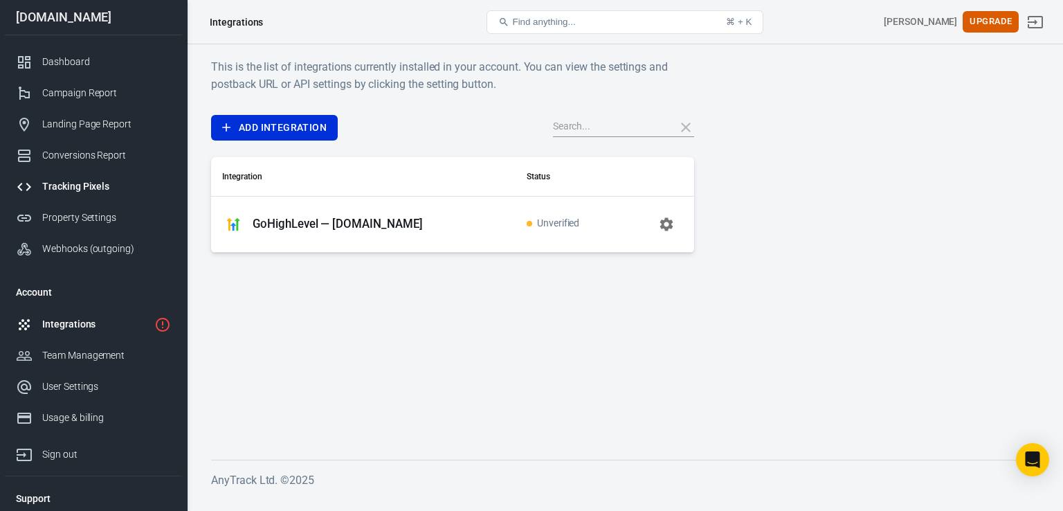
click at [89, 197] on link "Tracking Pixels" at bounding box center [93, 186] width 177 height 31
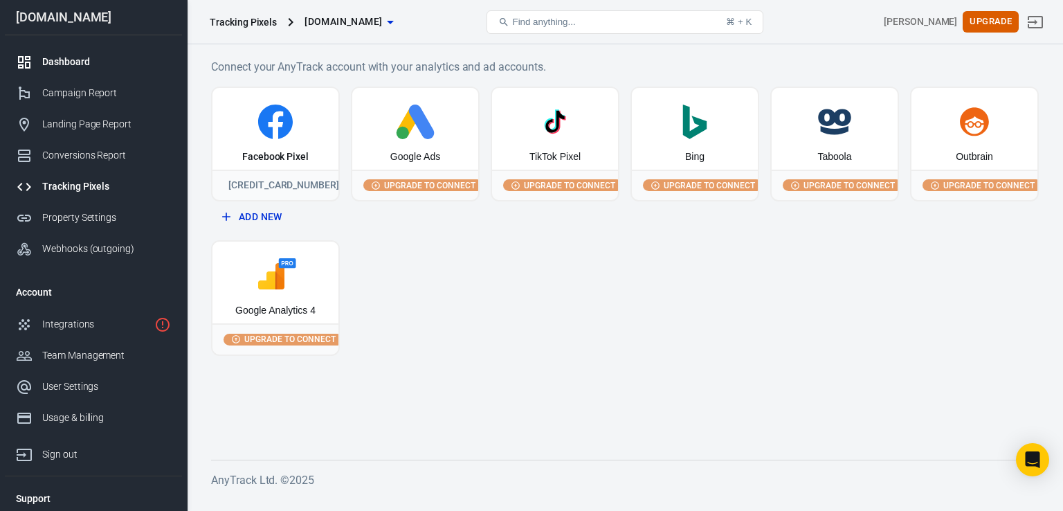
click at [87, 71] on link "Dashboard" at bounding box center [93, 61] width 177 height 31
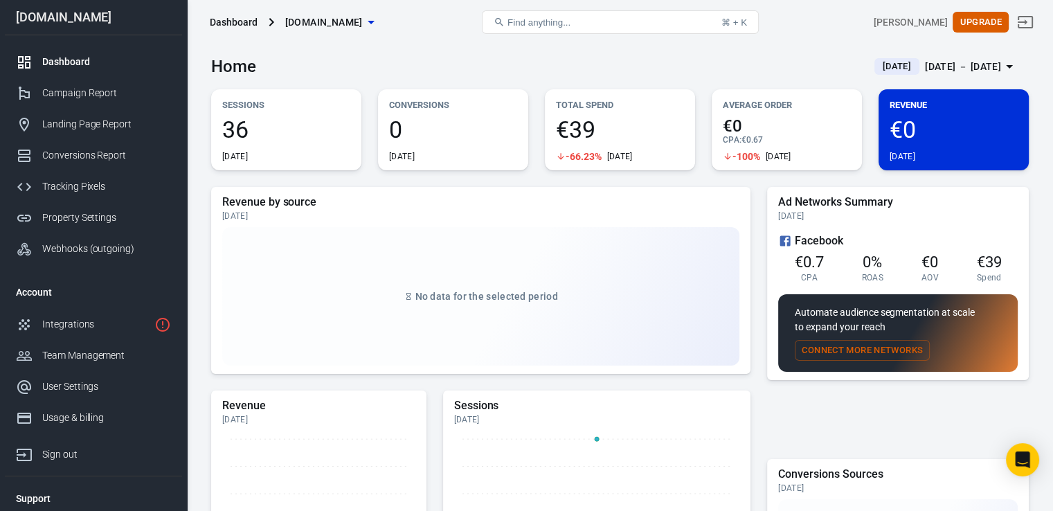
click at [88, 60] on div "Dashboard" at bounding box center [106, 62] width 129 height 15
